Goal: Transaction & Acquisition: Purchase product/service

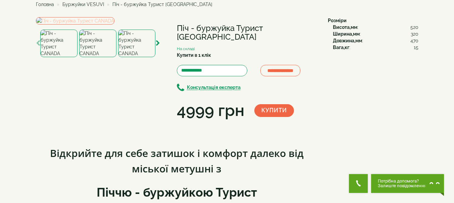
click at [114, 25] on img at bounding box center [75, 20] width 79 height 7
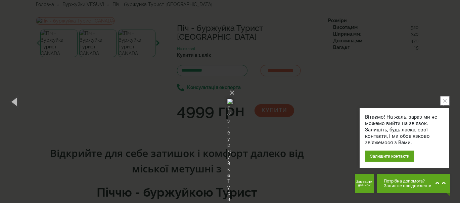
click at [446, 101] on icon "close button" at bounding box center [444, 100] width 3 height 3
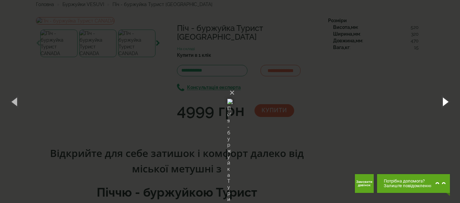
click at [444, 103] on button "button" at bounding box center [445, 101] width 30 height 37
click at [444, 102] on button "button" at bounding box center [445, 101] width 30 height 37
click at [444, 103] on button "button" at bounding box center [445, 101] width 30 height 37
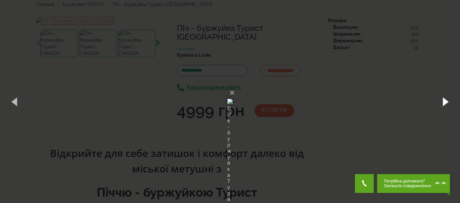
click at [444, 103] on button "button" at bounding box center [445, 101] width 30 height 37
click at [235, 85] on button "×" at bounding box center [231, 92] width 5 height 15
